Goal: Transaction & Acquisition: Purchase product/service

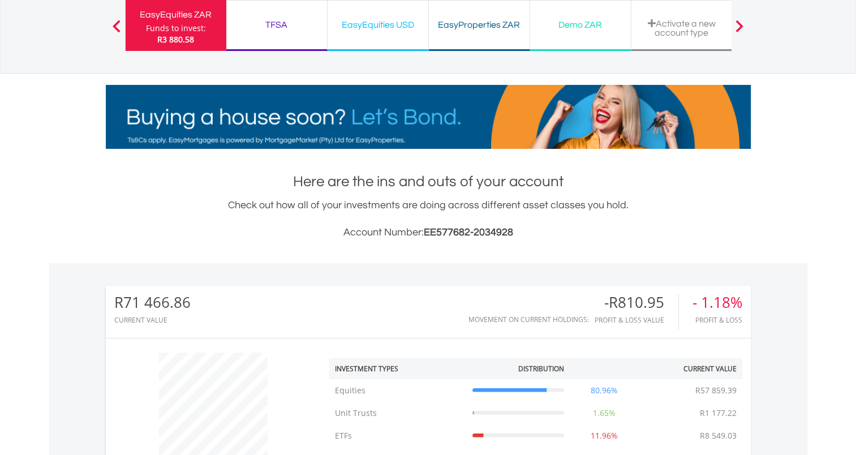
scroll to position [82, 0]
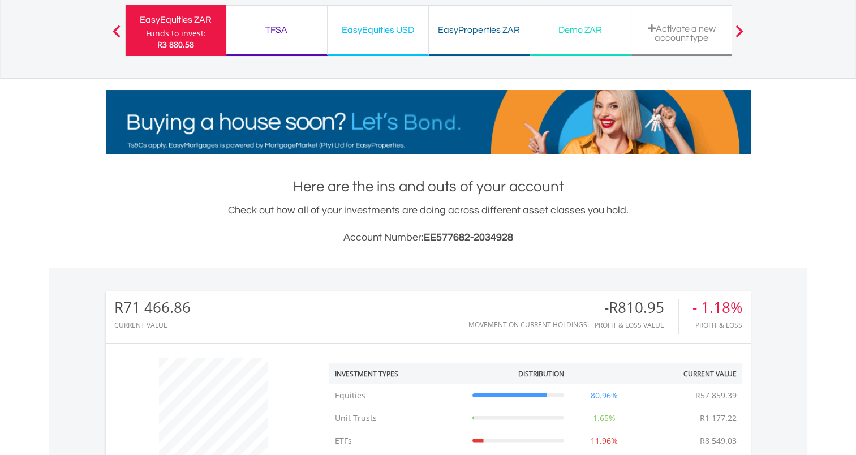
click at [179, 29] on div "Funds to invest:" at bounding box center [176, 33] width 60 height 11
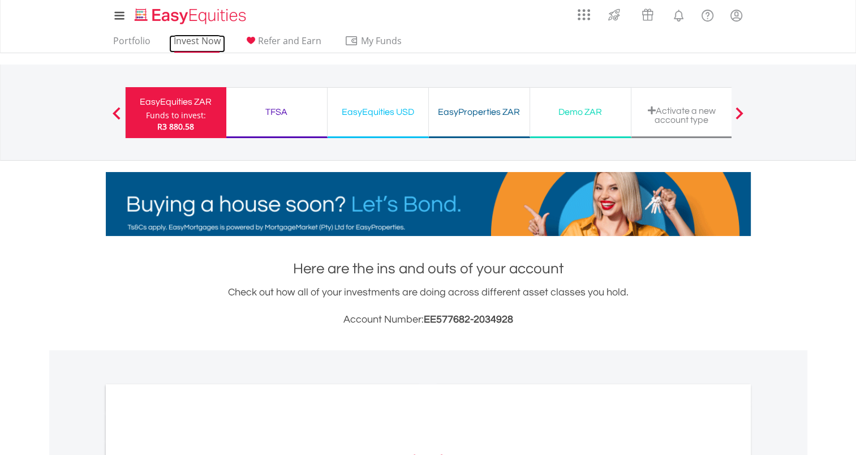
click at [209, 42] on link "Invest Now" at bounding box center [197, 44] width 56 height 18
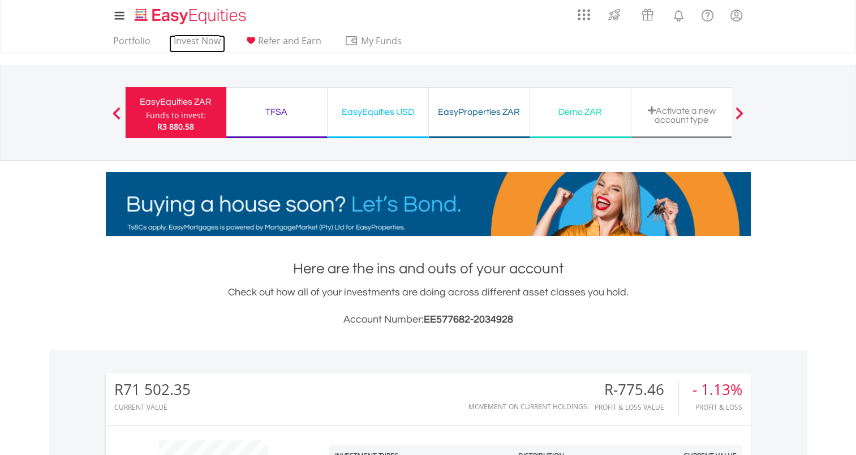
scroll to position [109, 215]
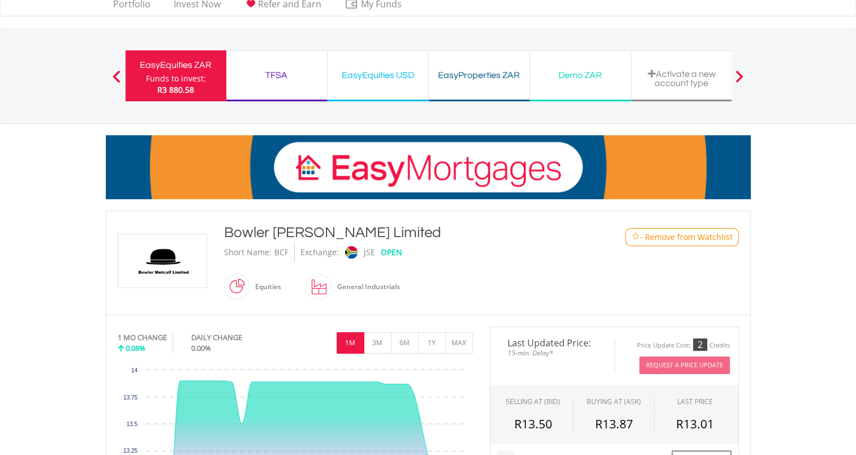
scroll to position [57, 0]
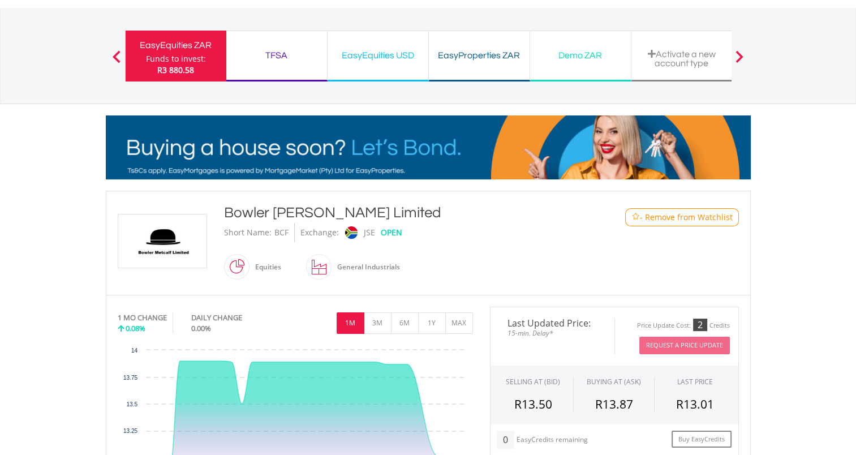
click at [667, 218] on span "- Remove from Watchlist" at bounding box center [686, 217] width 93 height 11
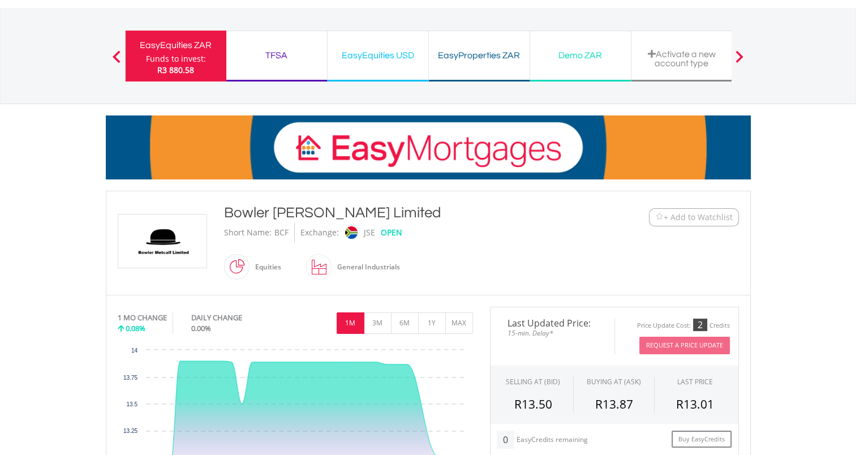
click at [113, 59] on span at bounding box center [117, 56] width 8 height 12
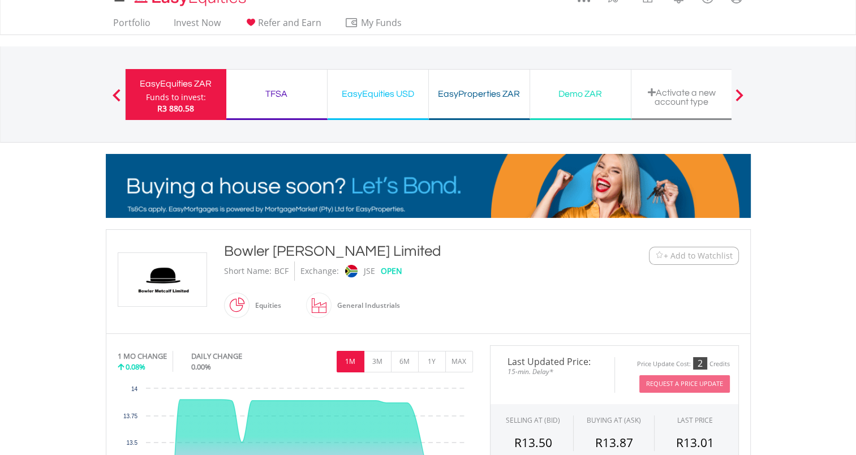
scroll to position [0, 0]
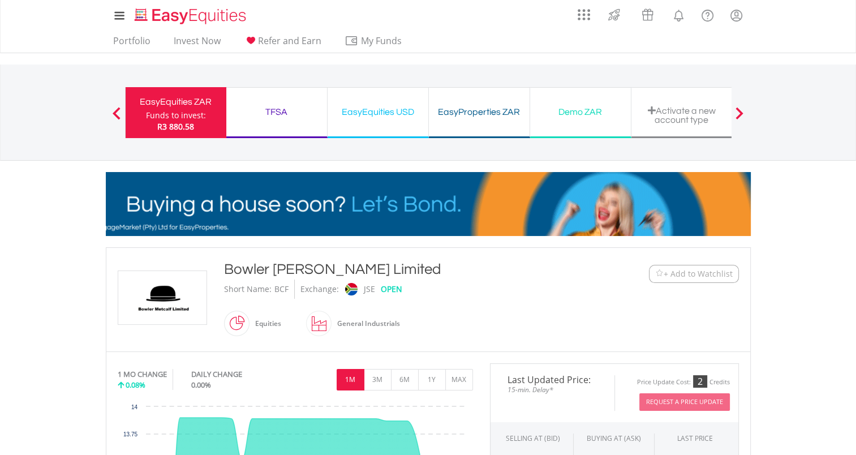
click at [171, 108] on div "EasyEquities ZAR" at bounding box center [175, 102] width 87 height 16
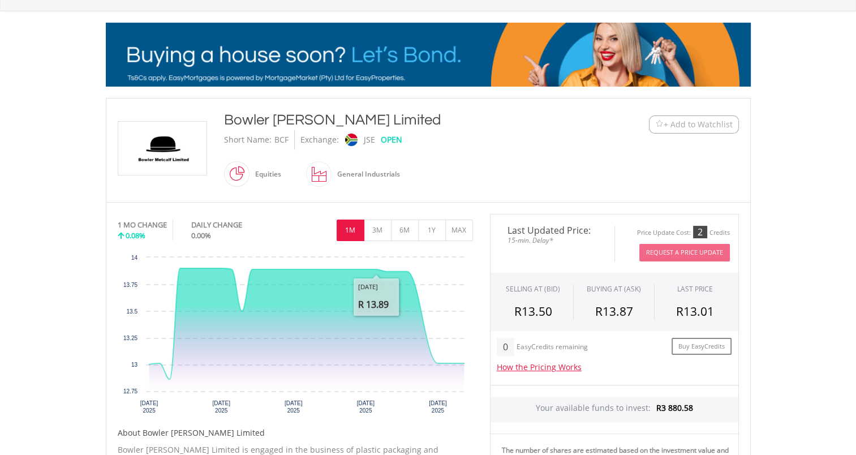
scroll to position [57, 0]
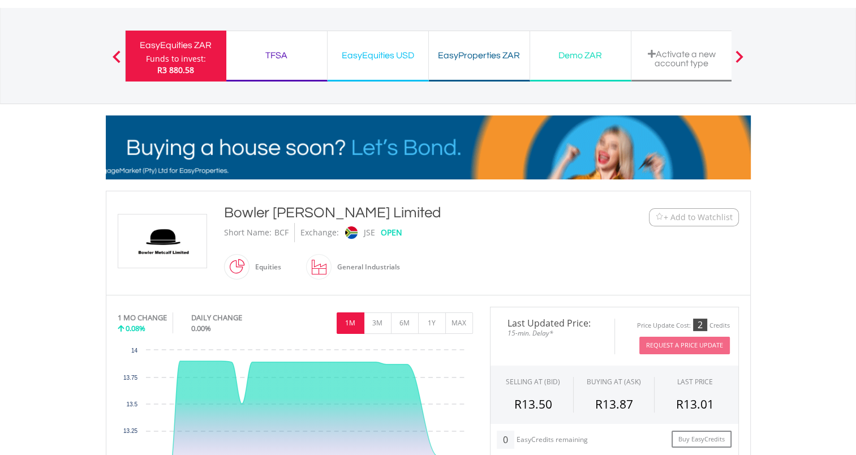
click at [115, 53] on span at bounding box center [117, 56] width 8 height 12
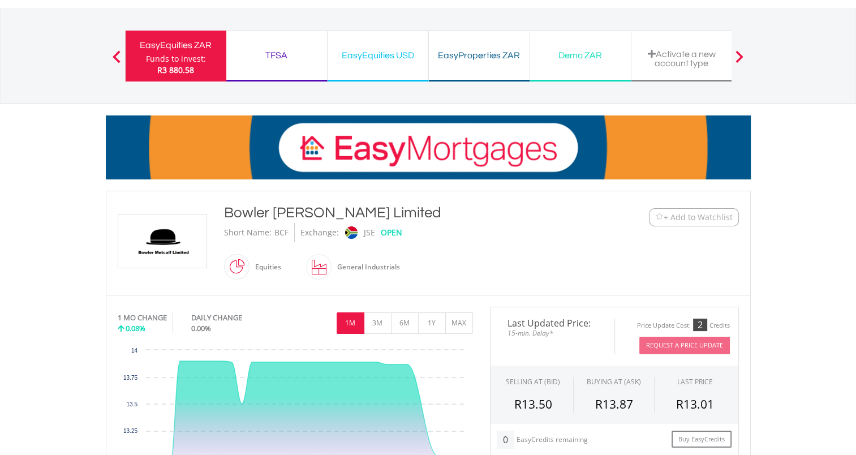
click at [169, 61] on div "Funds to invest:" at bounding box center [176, 58] width 60 height 11
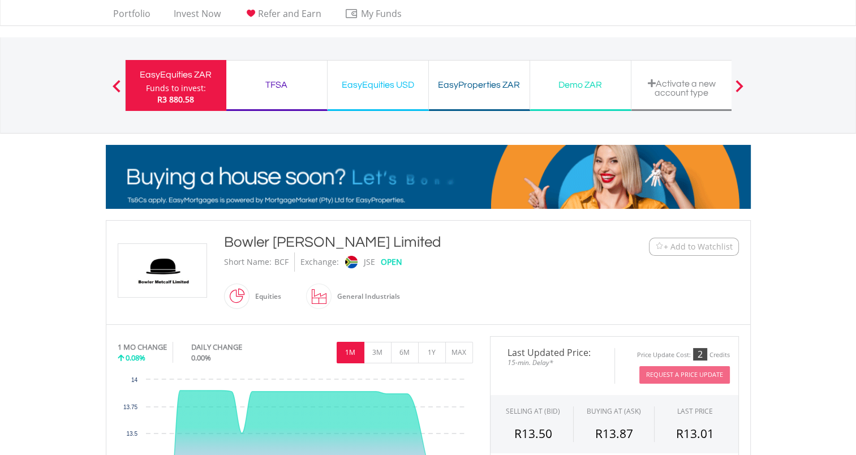
scroll to position [0, 0]
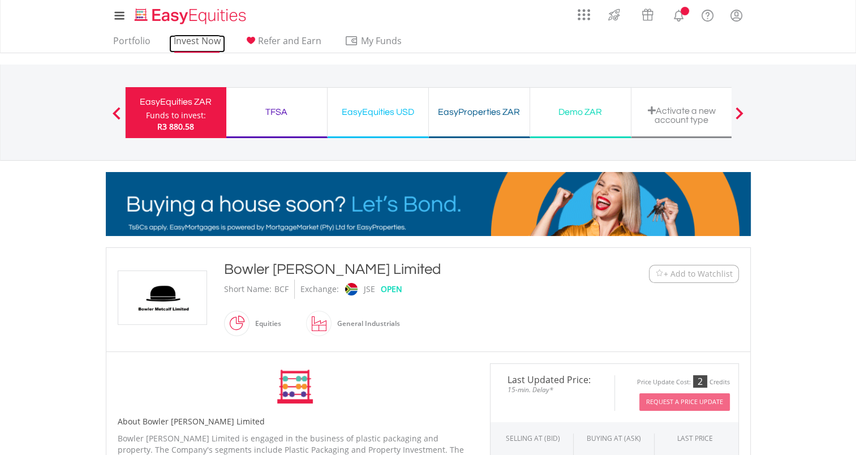
click at [193, 43] on link "Invest Now" at bounding box center [197, 44] width 56 height 18
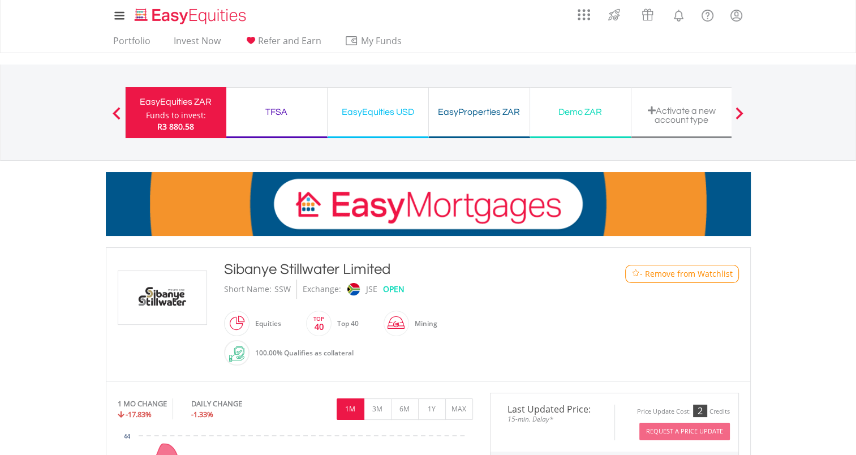
click at [285, 113] on div "TFSA" at bounding box center [276, 112] width 87 height 16
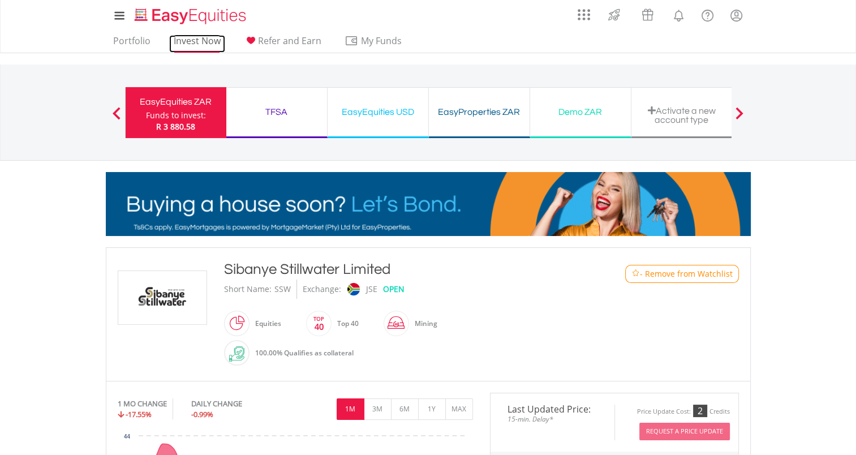
click at [197, 45] on link "Invest Now" at bounding box center [197, 44] width 56 height 18
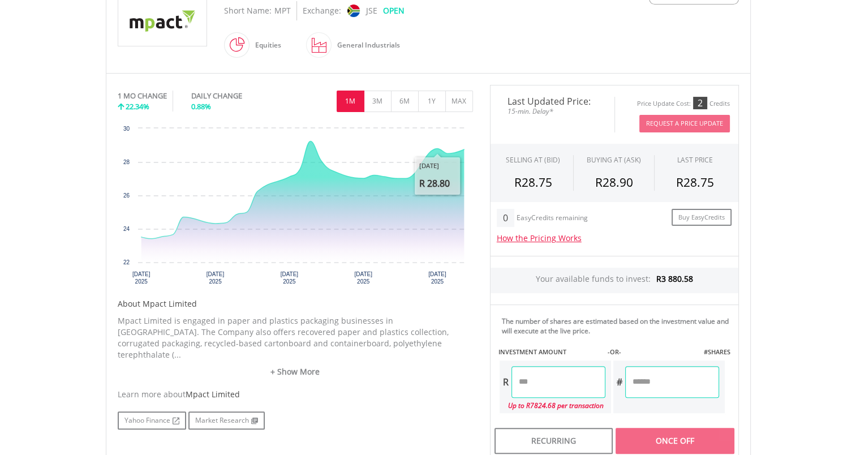
scroll to position [339, 0]
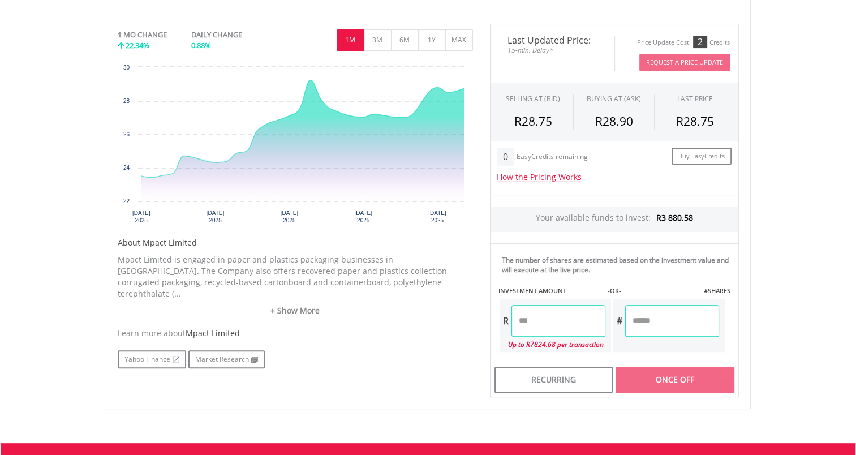
click at [545, 326] on input "number" at bounding box center [558, 321] width 94 height 32
click at [547, 324] on input "number" at bounding box center [558, 321] width 94 height 32
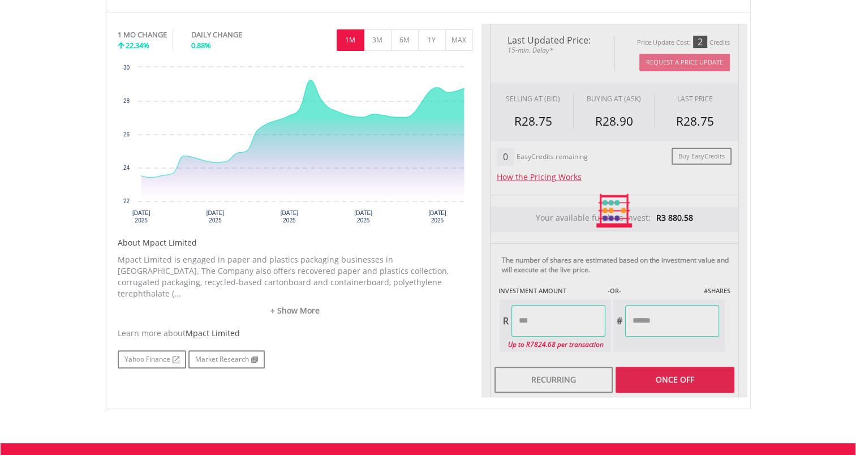
type input "*******"
click at [627, 407] on div "﻿ Mpact Limited Mpact Limited Short Name: MPT Exchange: JSE OPEN 191" at bounding box center [428, 164] width 662 height 512
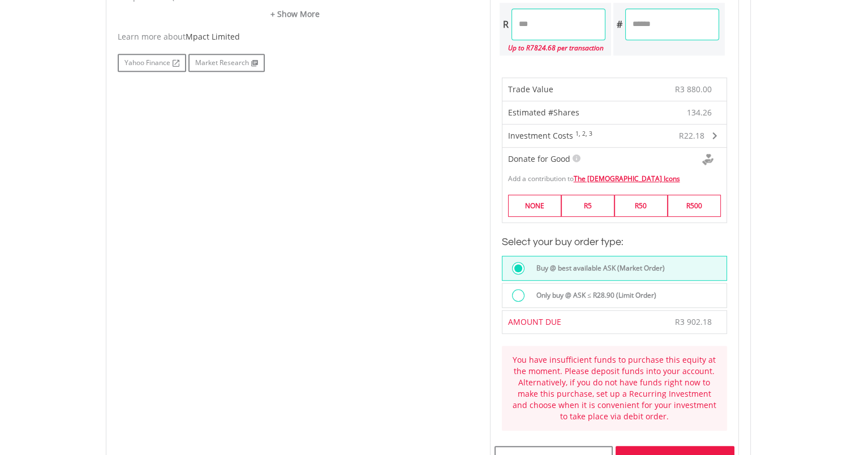
scroll to position [566, 0]
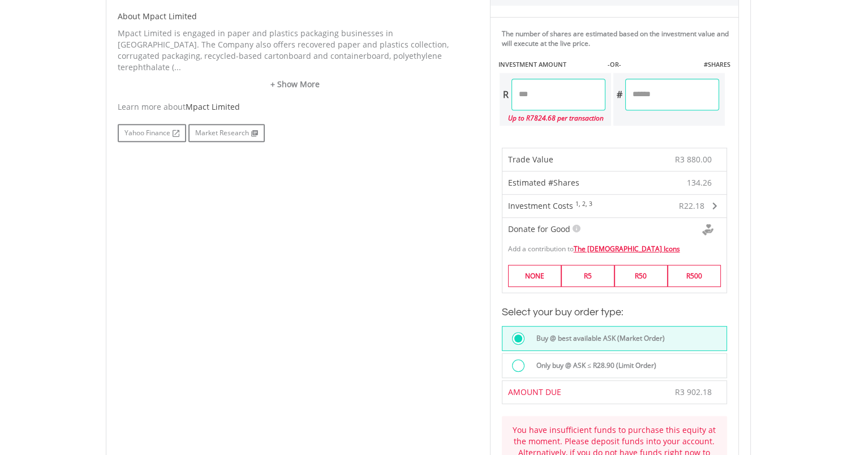
click at [533, 93] on input "*******" at bounding box center [558, 95] width 94 height 32
type input "*******"
type input "********"
click at [653, 391] on div "Last Updated Price: 15-min. Delay* Price Update Cost: 2 Credits Request A Price…" at bounding box center [614, 172] width 266 height 749
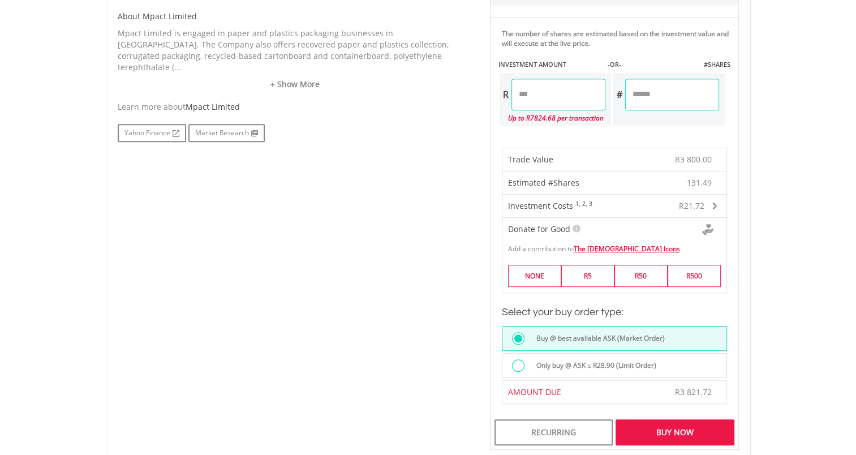
click at [685, 425] on div "Buy Now" at bounding box center [674, 432] width 118 height 26
